Goal: Find specific page/section

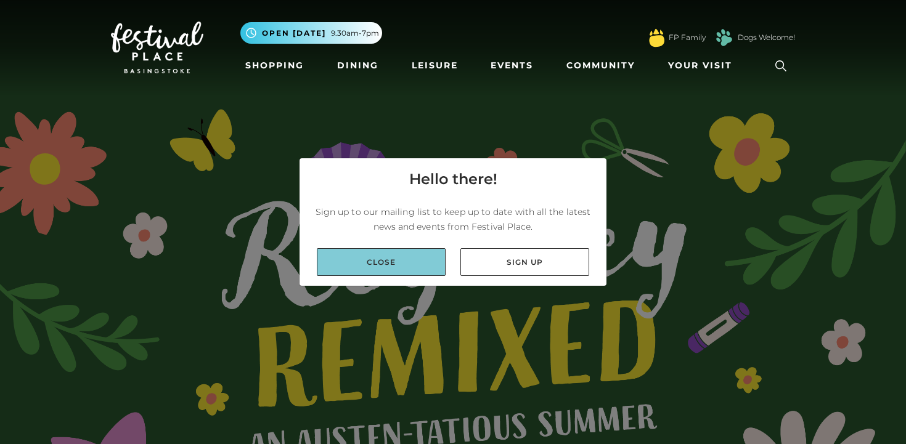
click at [411, 268] on link "Close" at bounding box center [381, 262] width 129 height 28
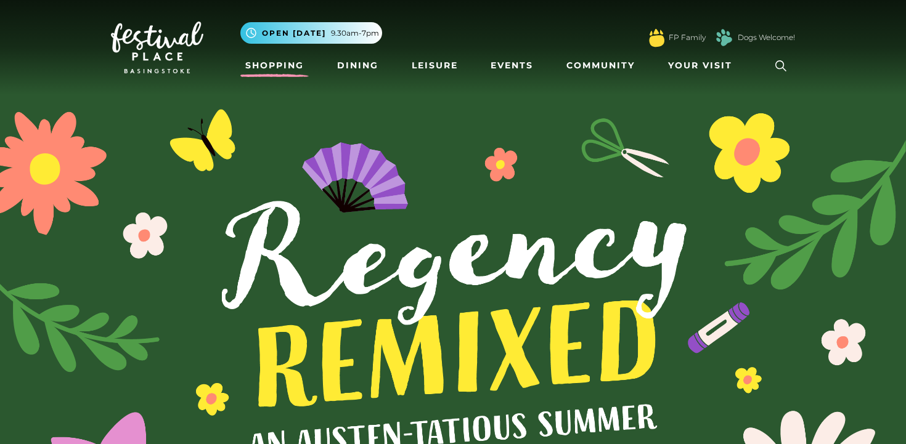
click at [257, 65] on link "Shopping" at bounding box center [274, 65] width 68 height 23
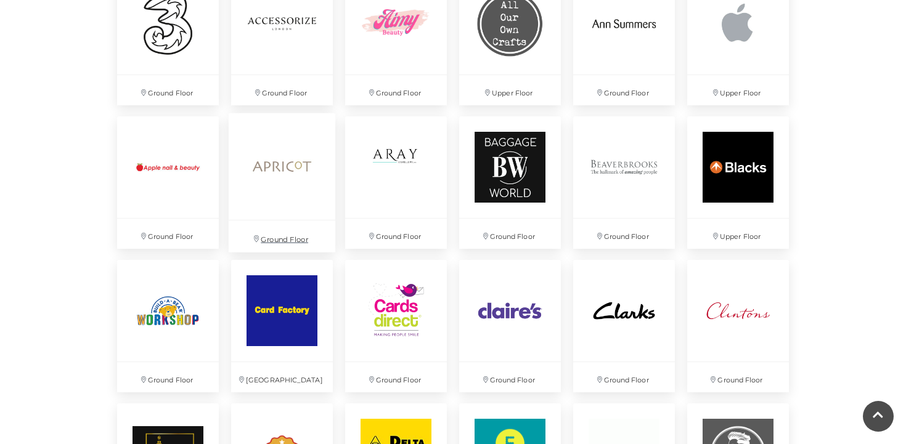
scroll to position [953, 0]
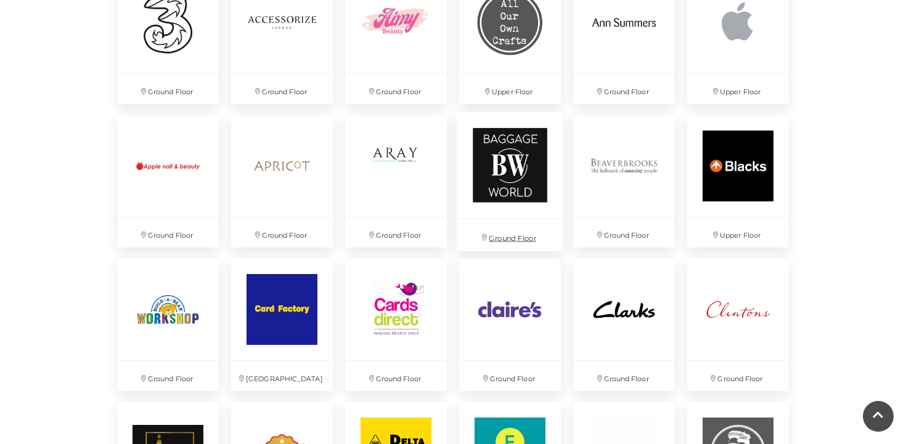
click at [511, 165] on img at bounding box center [509, 165] width 107 height 107
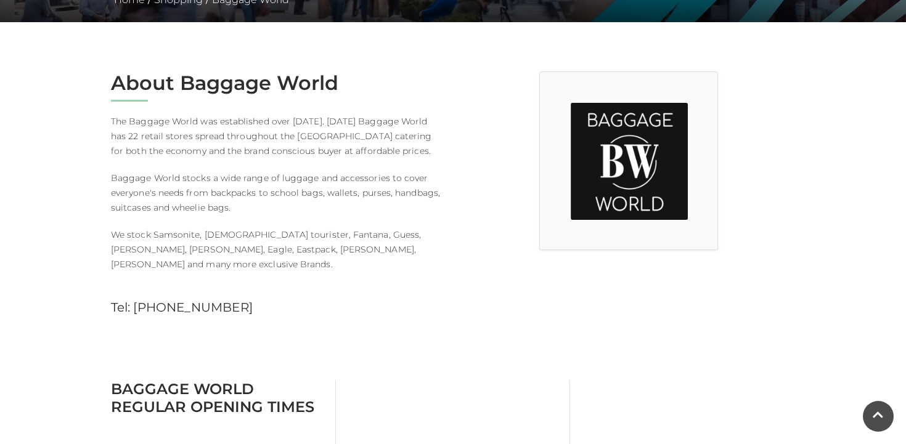
scroll to position [266, 0]
